Goal: Task Accomplishment & Management: Manage account settings

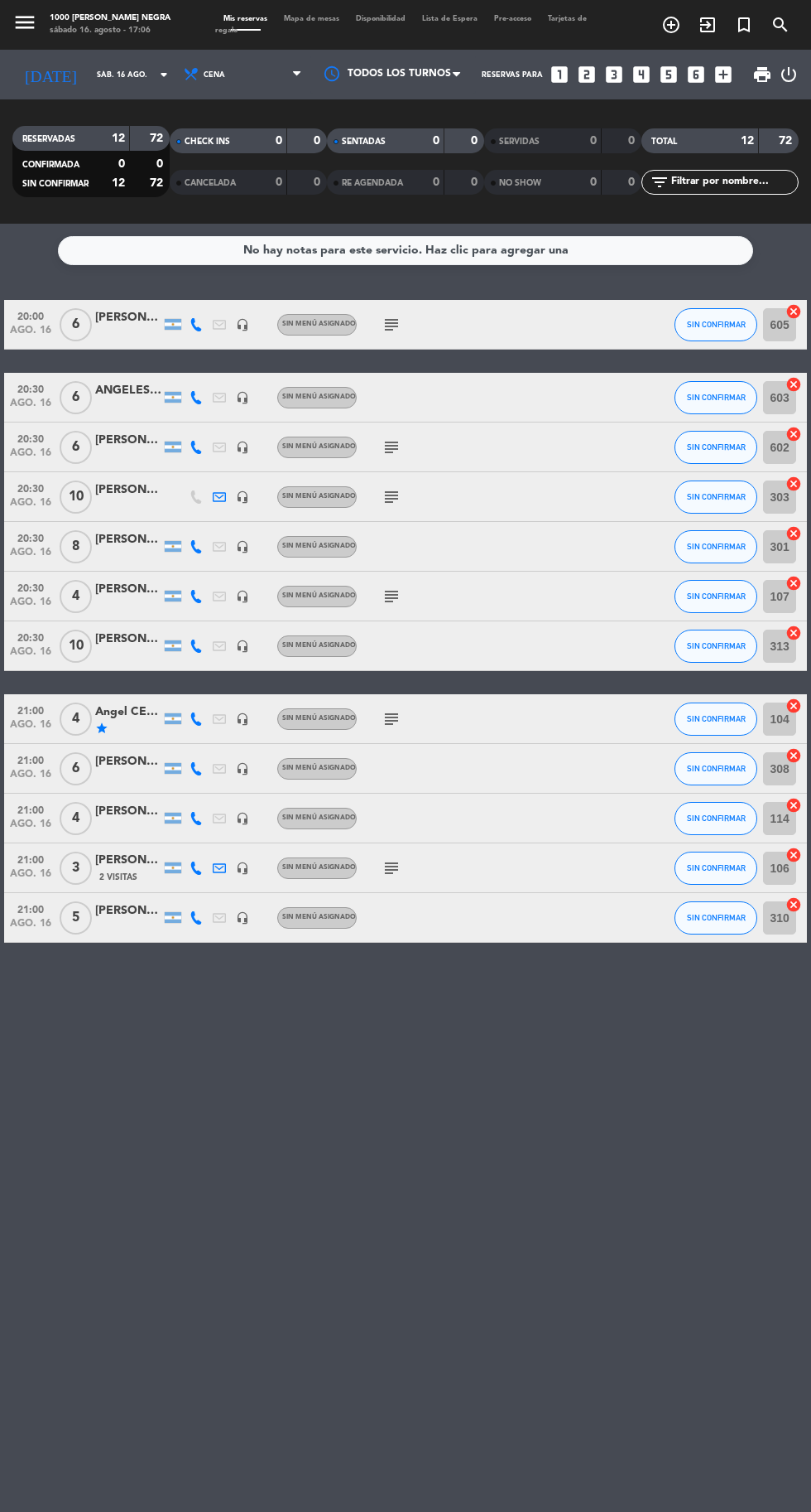
click at [342, 22] on div "Mis reservas Mapa de mesas Disponibilidad Lista de Espera Pre-acceso Tarjetas d…" at bounding box center [405, 25] width 381 height 24
click at [332, 19] on span "Mapa de mesas" at bounding box center [312, 19] width 72 height 8
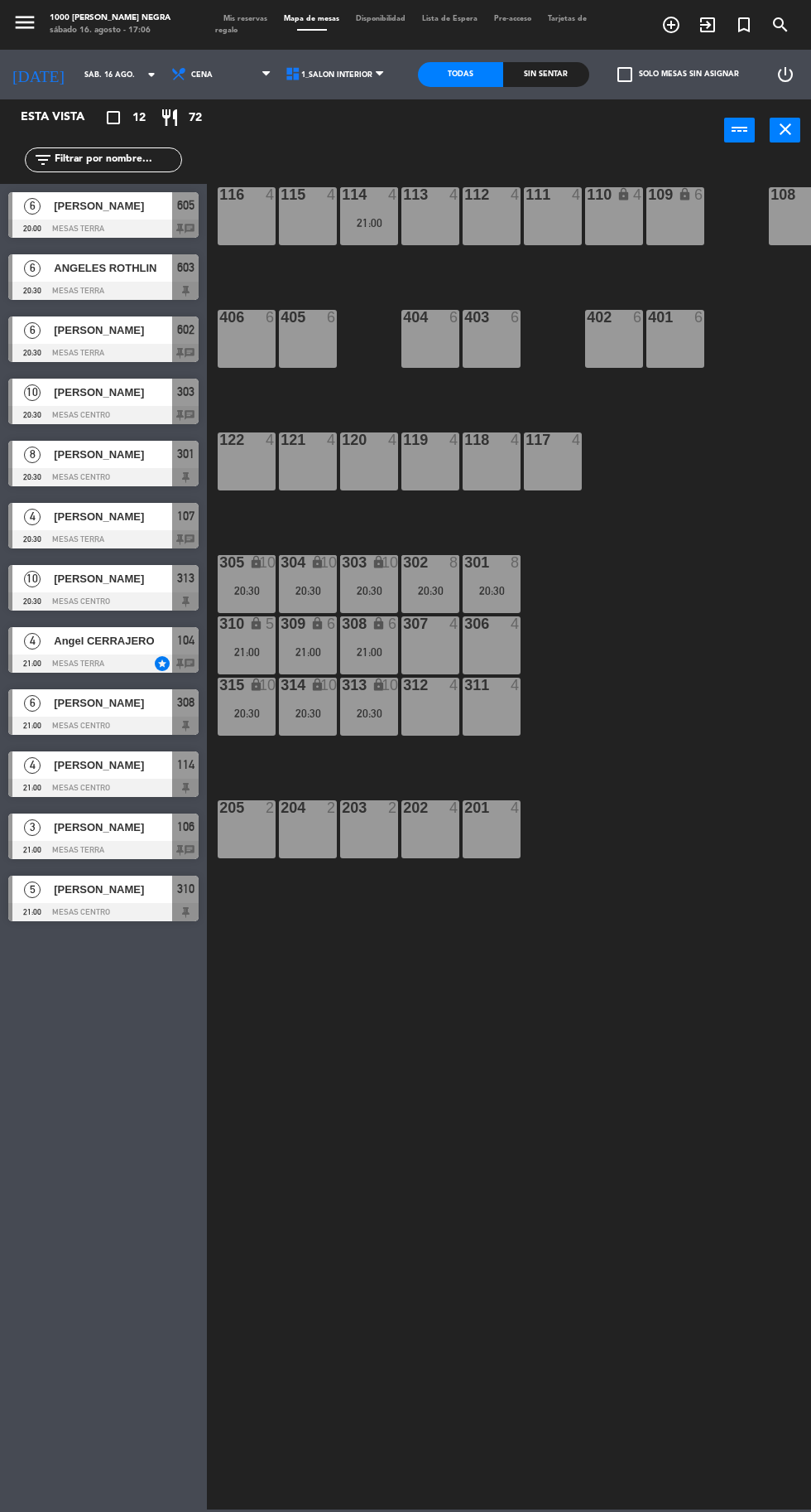
click at [142, 83] on icon "arrow_drop_down" at bounding box center [152, 74] width 20 height 20
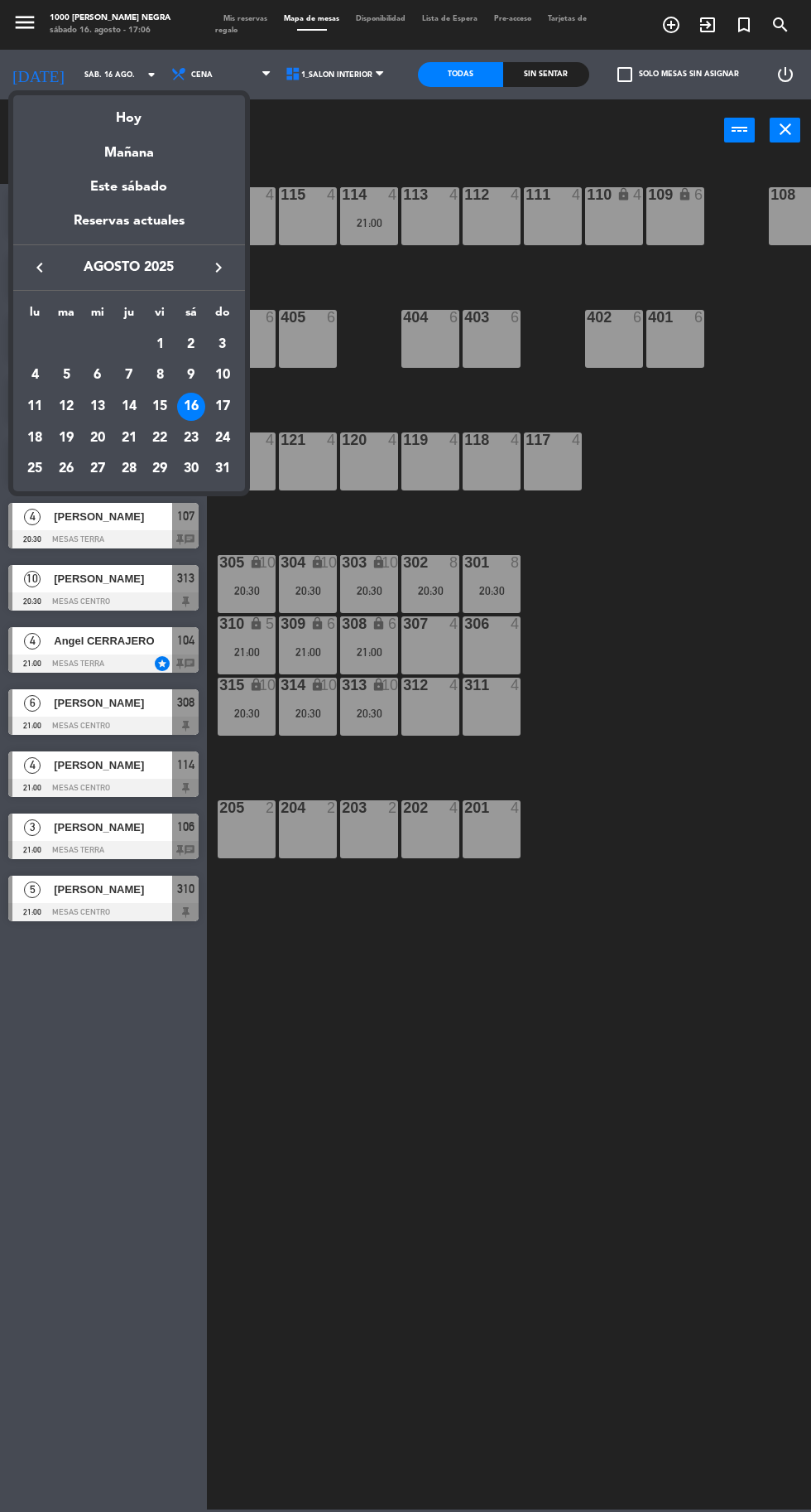
click at [233, 397] on div "17" at bounding box center [222, 406] width 28 height 28
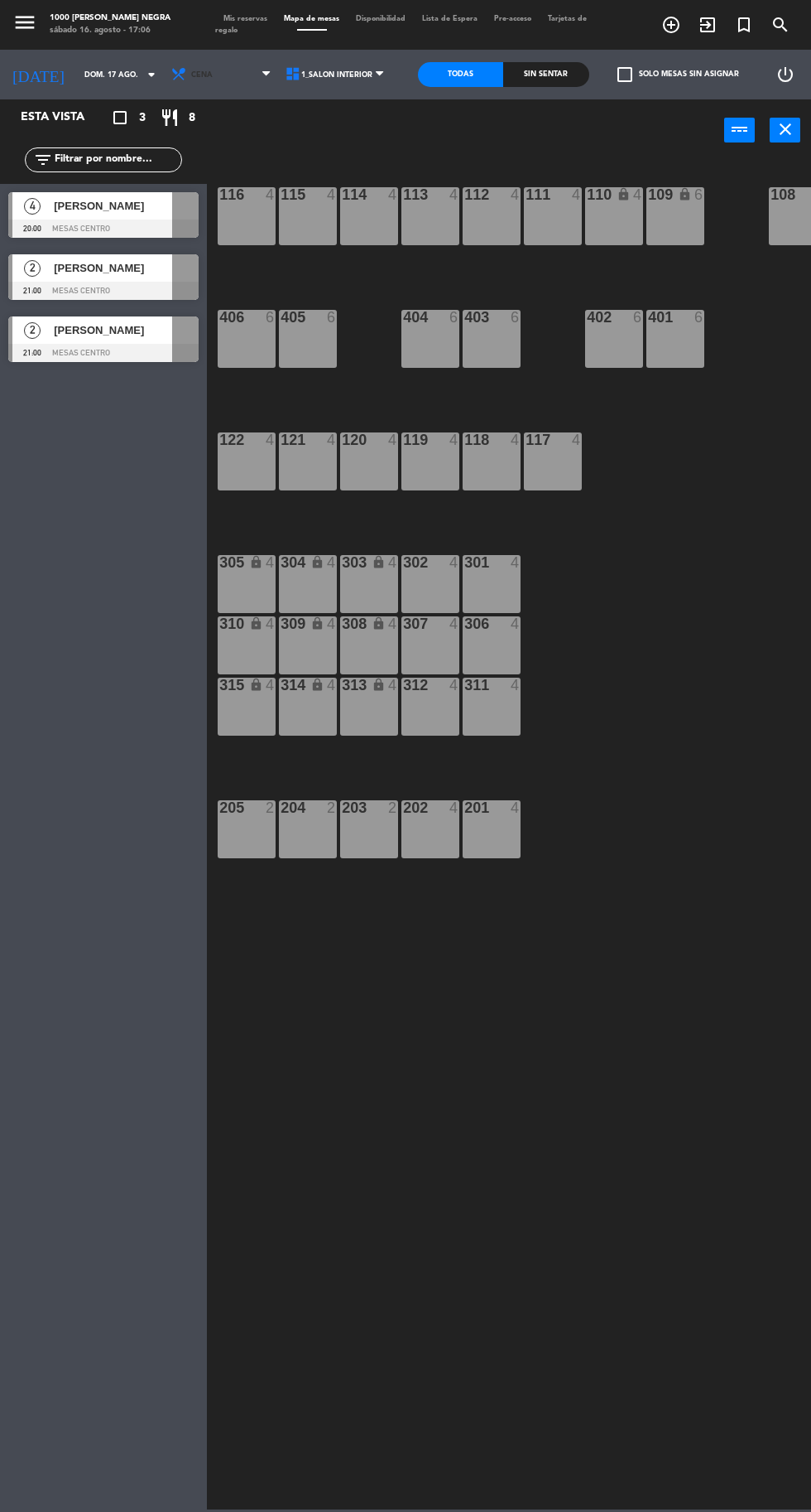
click at [219, 78] on span "Cena" at bounding box center [222, 74] width 114 height 36
click at [213, 115] on ng-component "menu 1000 [PERSON_NAME] Negra sábado 16. agosto - 17:06 Mis reservas Mapa de me…" at bounding box center [405, 755] width 811 height 1509
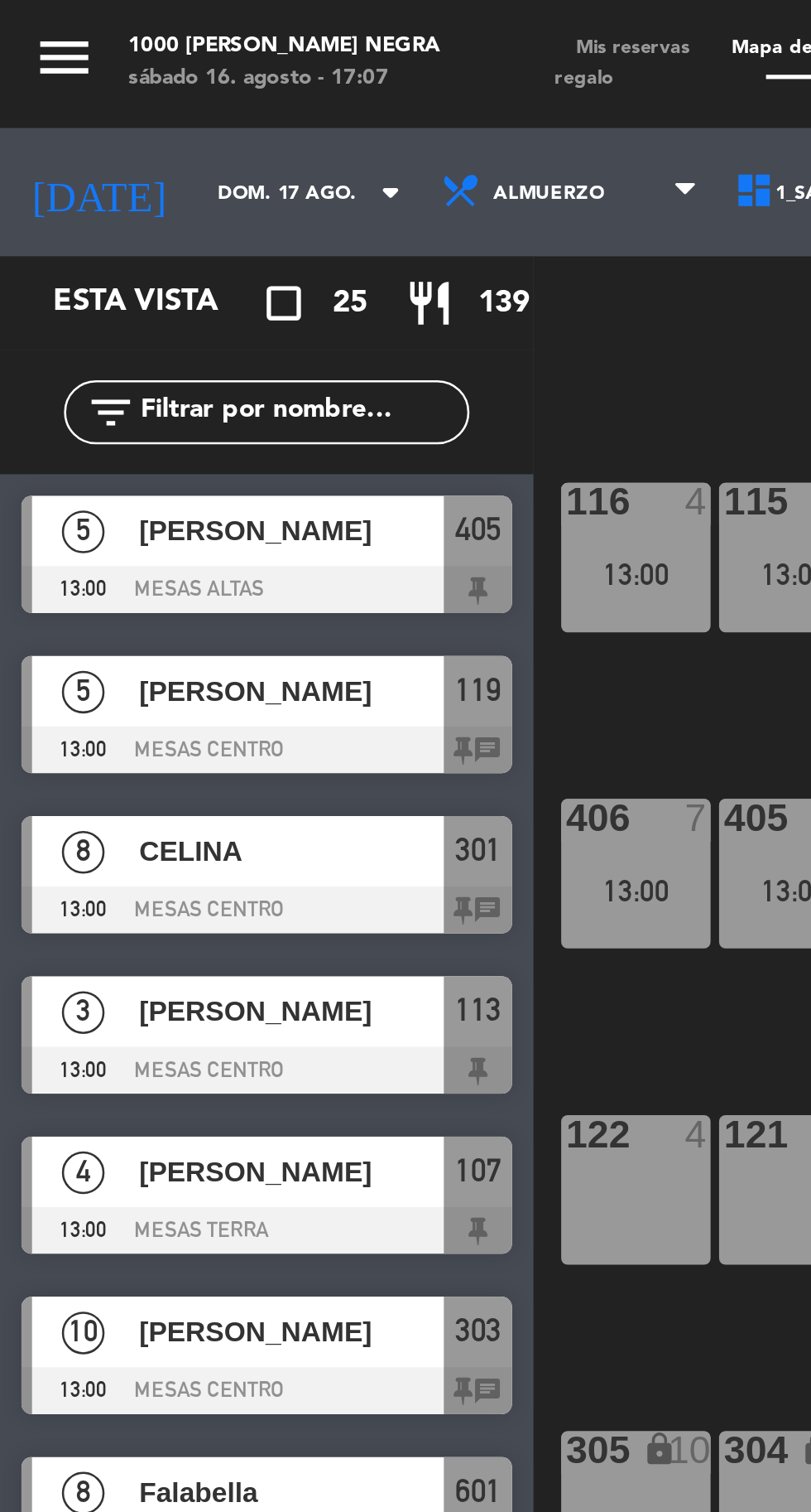
click at [112, 75] on input "dom. 17 ago." at bounding box center [128, 74] width 105 height 25
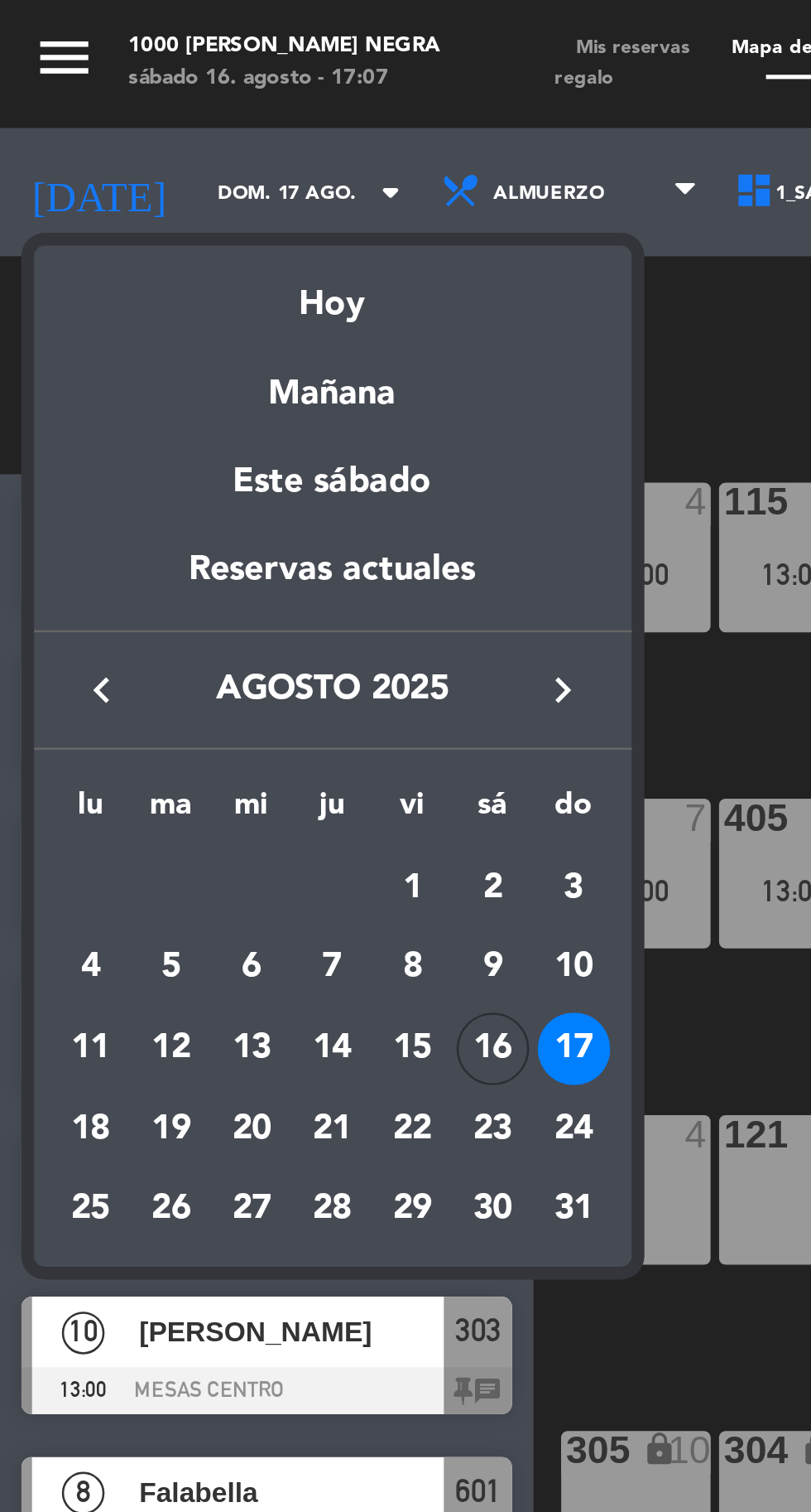
click at [200, 436] on div "23" at bounding box center [191, 437] width 28 height 28
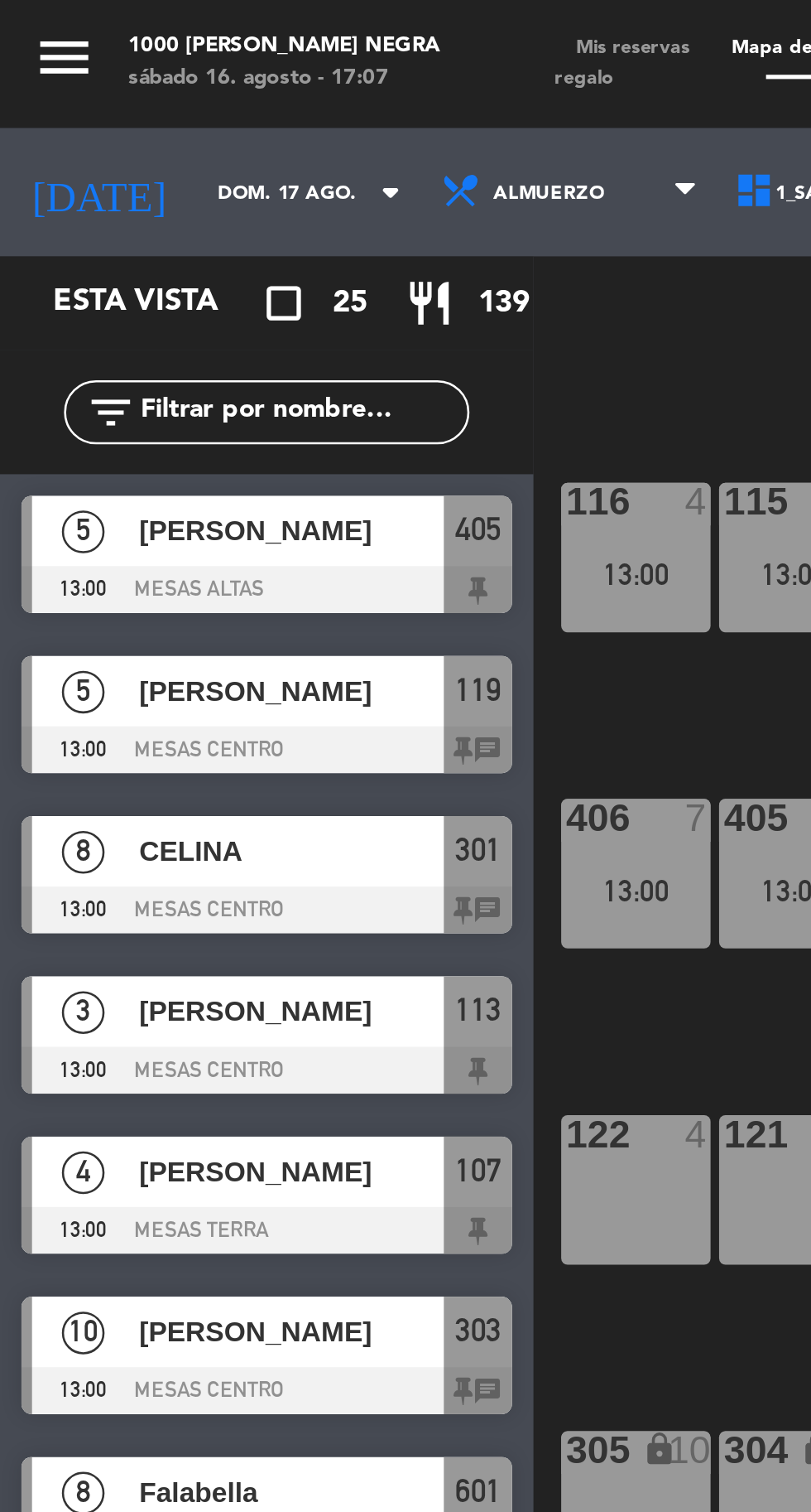
type input "sáb. 23 ago."
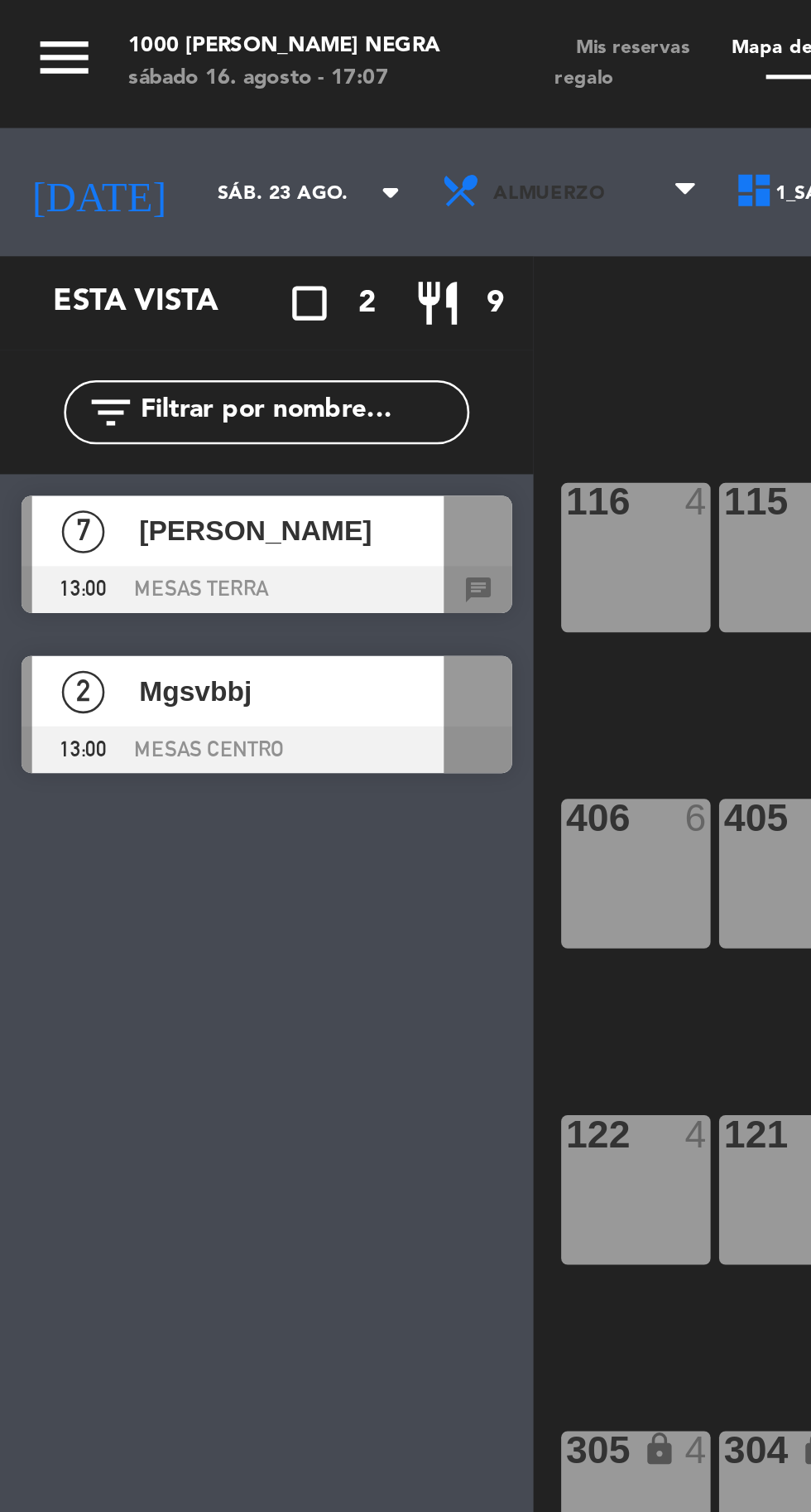
click at [199, 78] on span "Almuerzo" at bounding box center [213, 74] width 43 height 9
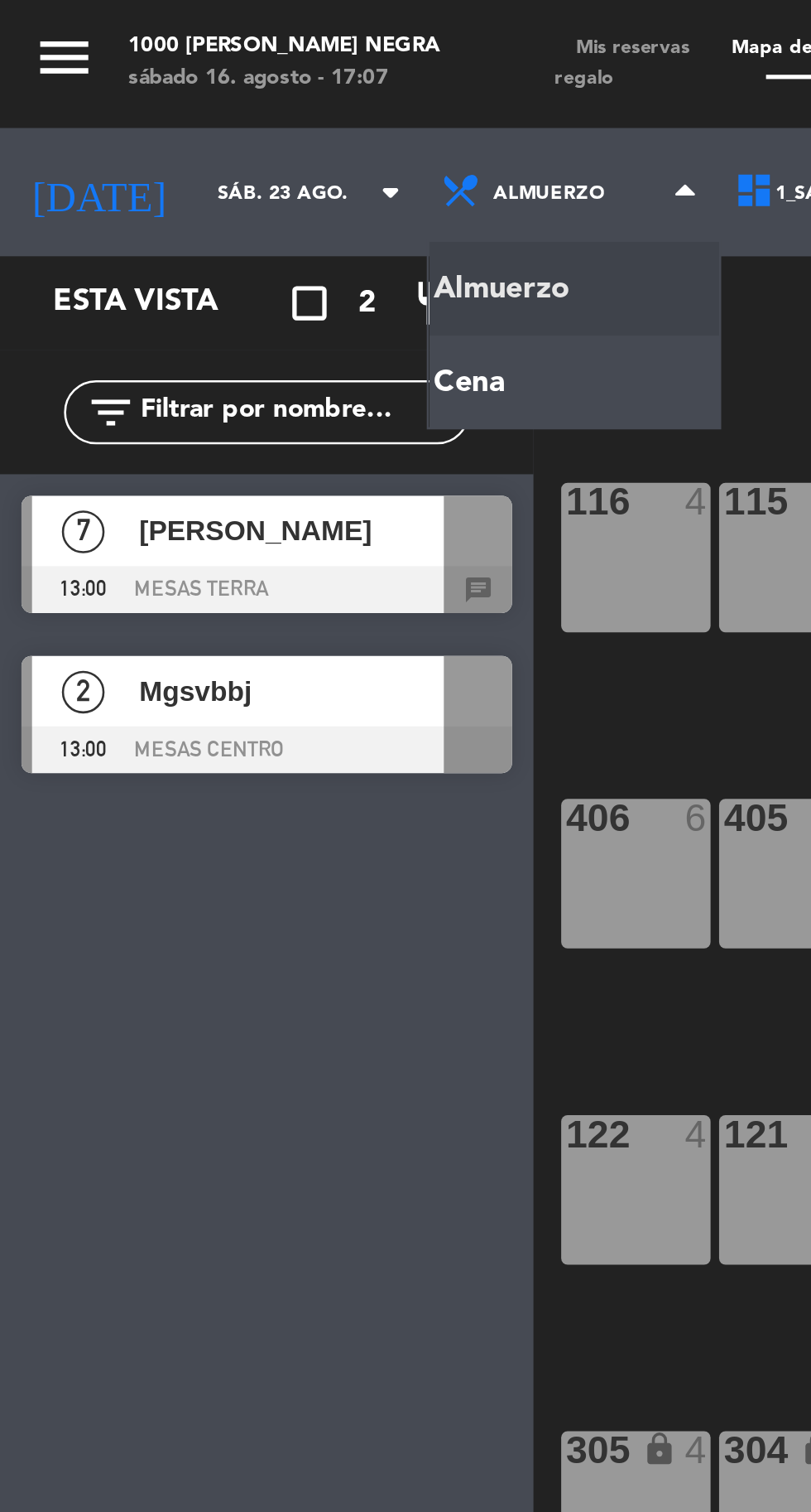
click at [182, 150] on ng-component "menu 1000 [PERSON_NAME] Negra sábado 16. agosto - 17:07 Mis reservas Mapa de me…" at bounding box center [405, 755] width 811 height 1509
